Goal: Transaction & Acquisition: Register for event/course

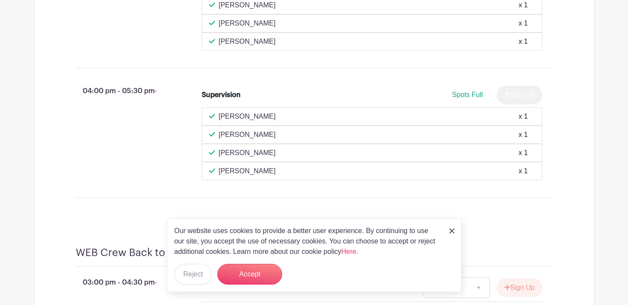
scroll to position [494, 0]
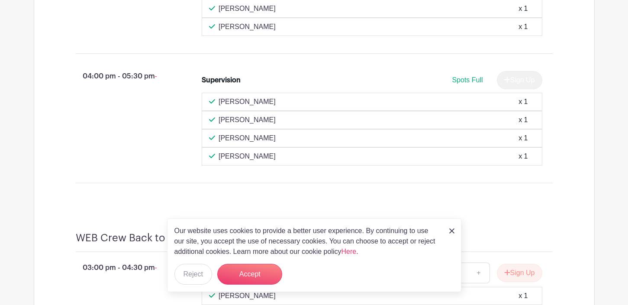
click at [451, 230] on img at bounding box center [451, 230] width 5 height 5
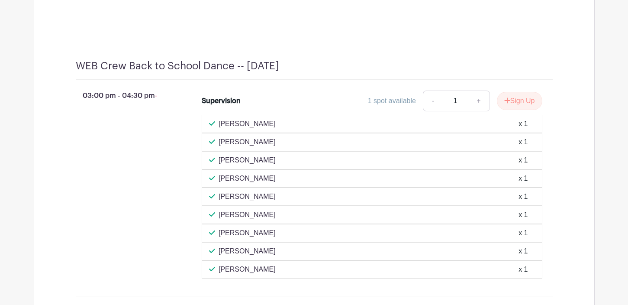
scroll to position [667, 0]
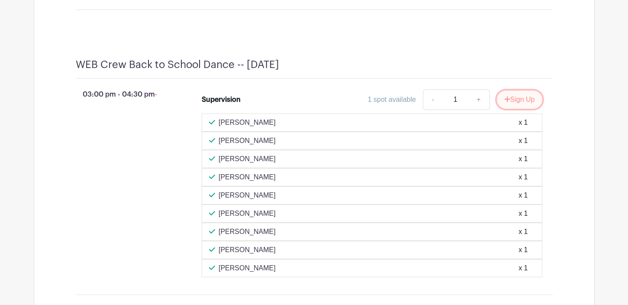
click at [506, 103] on icon "submit" at bounding box center [507, 99] width 6 height 7
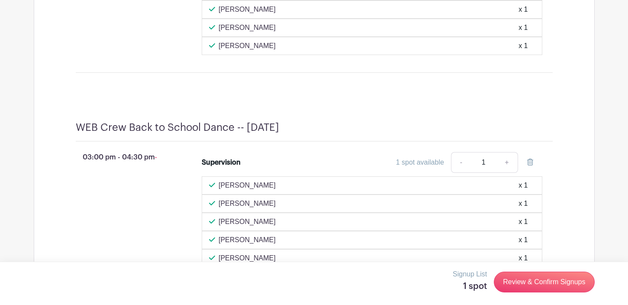
scroll to position [599, 0]
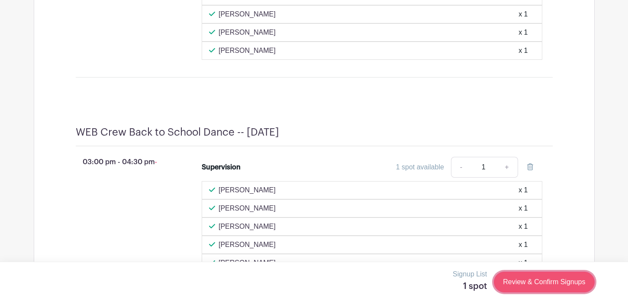
click at [531, 283] on link "Review & Confirm Signups" at bounding box center [544, 282] width 100 height 21
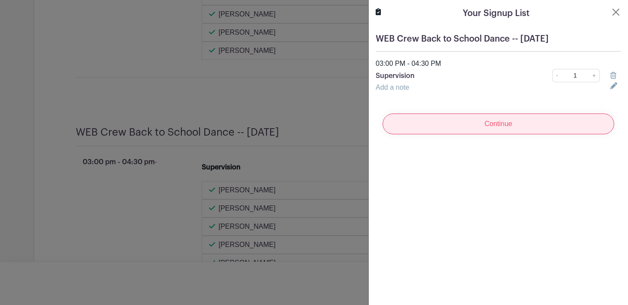
click at [491, 122] on input "Continue" at bounding box center [499, 123] width 232 height 21
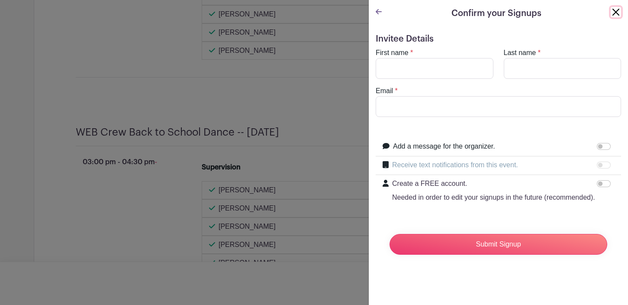
click at [614, 9] on button "Close" at bounding box center [616, 12] width 10 height 10
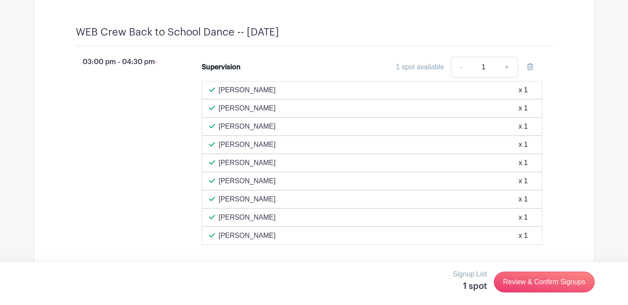
scroll to position [679, 0]
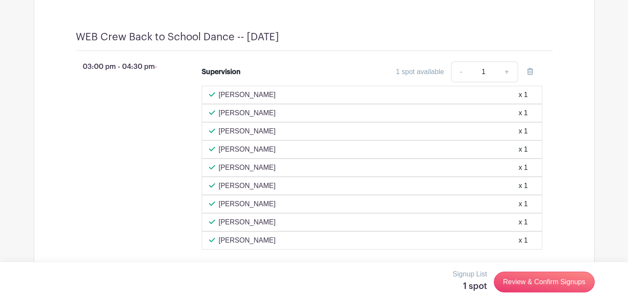
click at [419, 77] on div "1 spot available" at bounding box center [420, 72] width 48 height 10
click at [301, 74] on div "1 spot available - 1 +" at bounding box center [414, 71] width 255 height 21
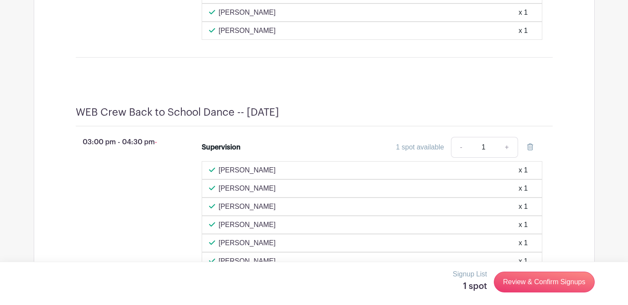
scroll to position [598, 0]
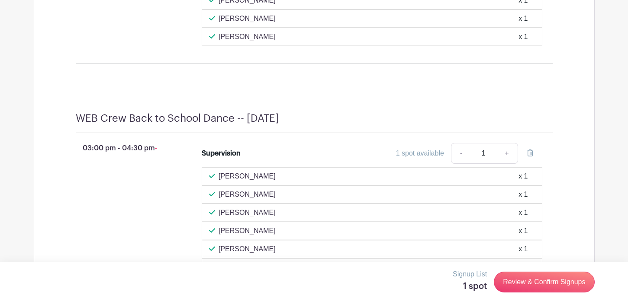
click at [169, 173] on div "03:00 pm - 04:30 pm -" at bounding box center [125, 236] width 126 height 195
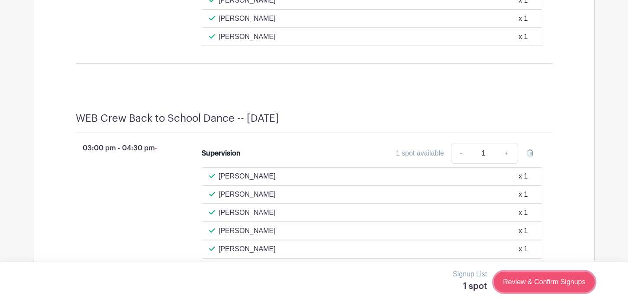
click at [527, 281] on link "Review & Confirm Signups" at bounding box center [544, 282] width 100 height 21
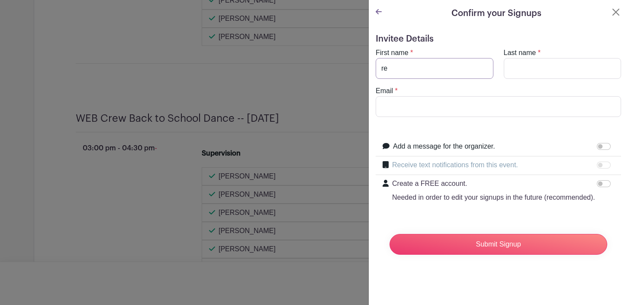
type input "r"
type input "[PERSON_NAME]"
type input "[EMAIL_ADDRESS][DOMAIN_NAME]"
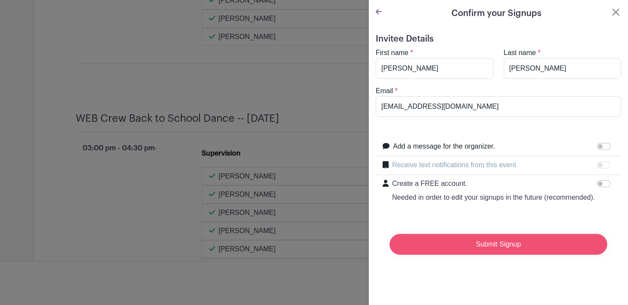
click at [464, 249] on input "Submit Signup" at bounding box center [499, 244] width 218 height 21
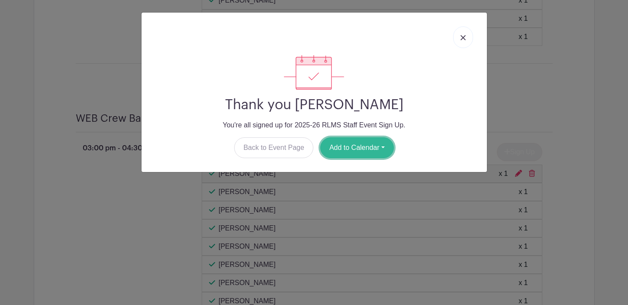
click at [376, 145] on button "Add to Calendar" at bounding box center [357, 147] width 74 height 21
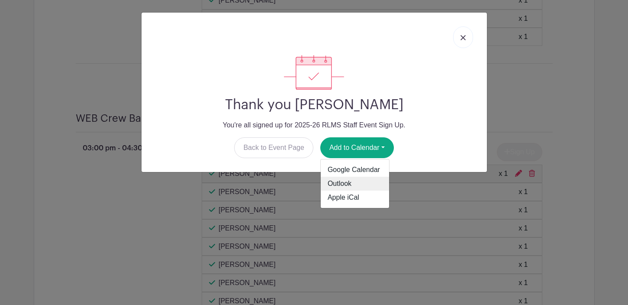
click at [347, 186] on link "Outlook" at bounding box center [355, 184] width 68 height 14
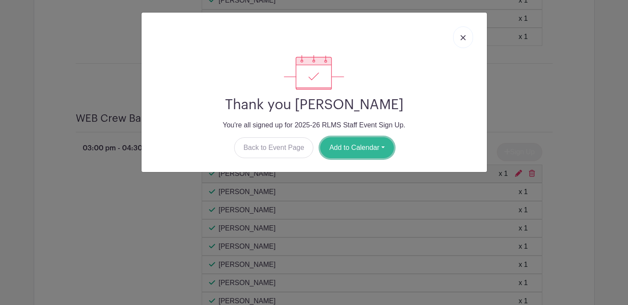
click at [384, 149] on button "Add to Calendar" at bounding box center [357, 147] width 74 height 21
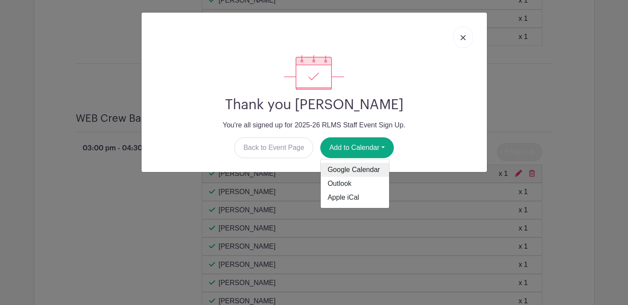
click at [343, 171] on link "Google Calendar" at bounding box center [355, 170] width 68 height 14
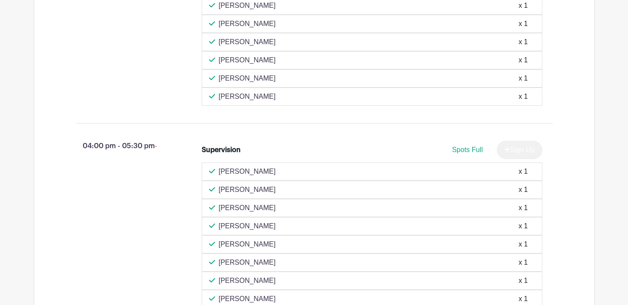
scroll to position [877, 0]
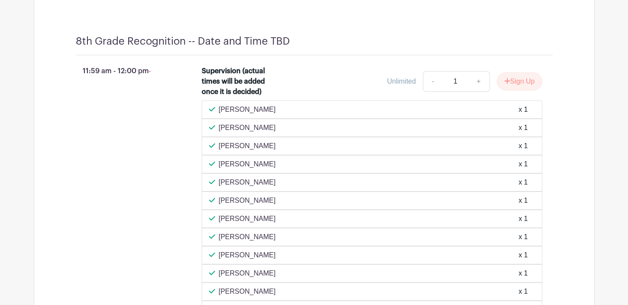
scroll to position [4470, 0]
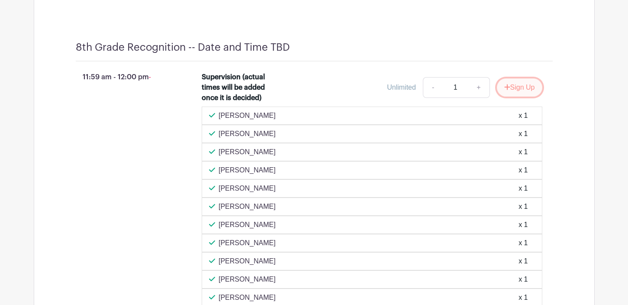
click at [514, 97] on button "Sign Up" at bounding box center [519, 87] width 45 height 18
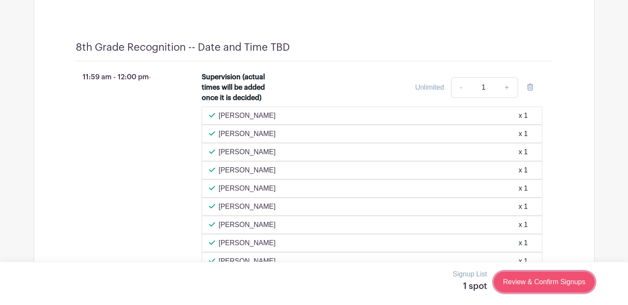
click at [499, 282] on link "Review & Confirm Signups" at bounding box center [544, 282] width 100 height 21
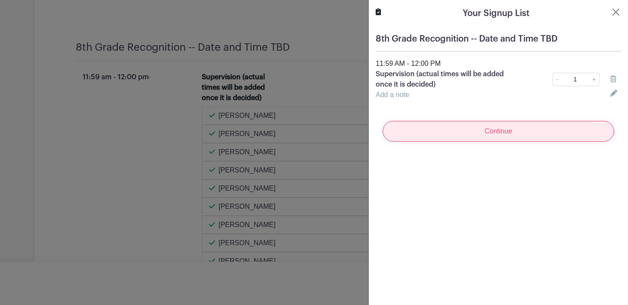
click at [450, 131] on input "Continue" at bounding box center [499, 131] width 232 height 21
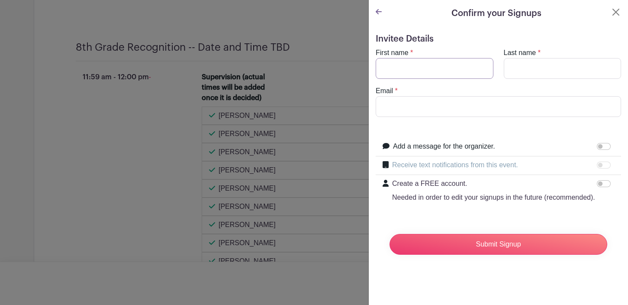
click at [418, 75] on input "First name" at bounding box center [435, 68] width 118 height 21
type input "[PERSON_NAME]"
click at [526, 75] on input "Last name" at bounding box center [563, 68] width 118 height 21
type input "[PERSON_NAME]"
click at [447, 101] on input "Email" at bounding box center [499, 106] width 246 height 21
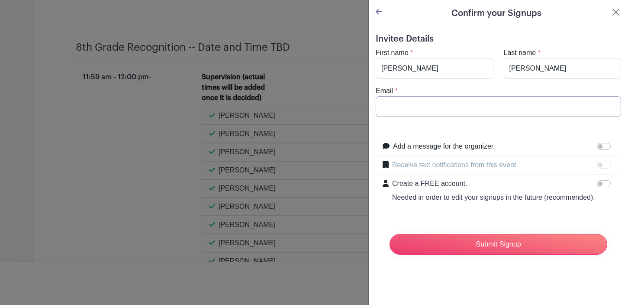
type input "[EMAIL_ADDRESS][DOMAIN_NAME]"
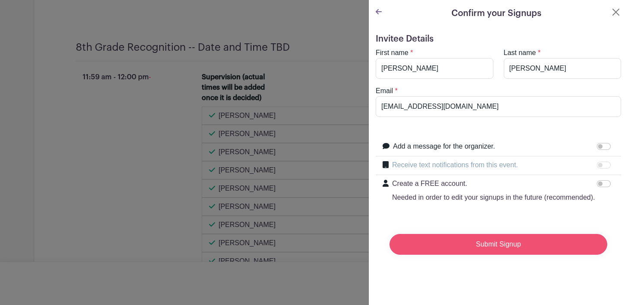
click at [471, 248] on input "Submit Signup" at bounding box center [499, 244] width 218 height 21
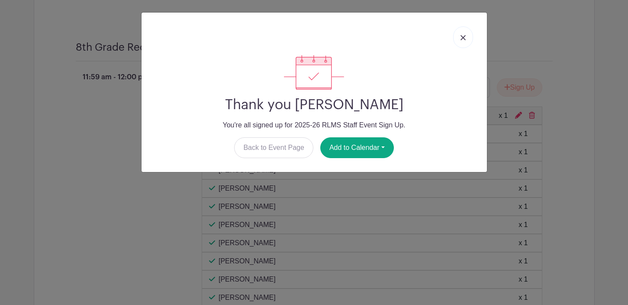
click at [462, 37] on img at bounding box center [463, 37] width 5 height 5
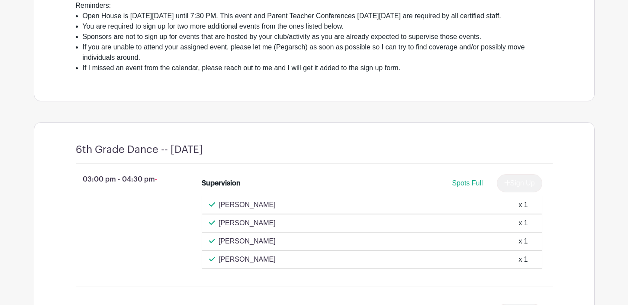
scroll to position [265, 0]
